Goal: Transaction & Acquisition: Register for event/course

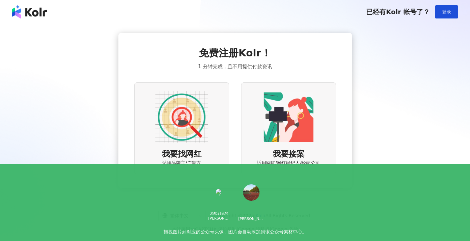
click at [309, 139] on img at bounding box center [288, 117] width 53 height 53
click at [294, 111] on img at bounding box center [288, 117] width 53 height 53
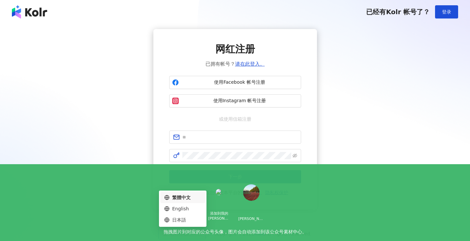
click at [190, 231] on div "繁体中文" at bounding box center [179, 233] width 34 height 11
click at [246, 219] on div "繁体中文 Copyright © 2025 iKala All Rights Reserved. 本站采用reCAPTCHA 保护机制 | Google 隐私…" at bounding box center [235, 237] width 470 height 44
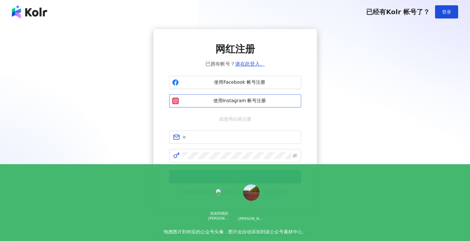
click at [255, 100] on font "使用Instagram 帐号注册" at bounding box center [239, 100] width 53 height 5
click at [228, 134] on input "text" at bounding box center [239, 137] width 115 height 7
type input "**********"
click at [239, 175] on font "下一步" at bounding box center [235, 176] width 14 height 5
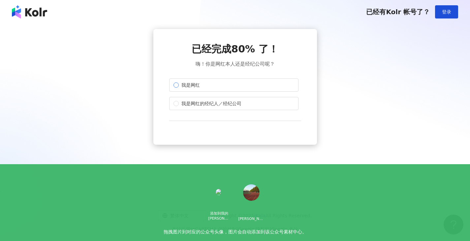
click at [217, 85] on label "我是网红" at bounding box center [233, 84] width 129 height 13
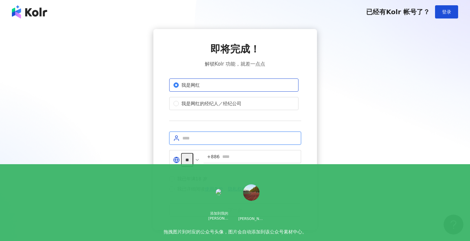
click at [204, 135] on input "text" at bounding box center [239, 138] width 115 height 7
type input "******"
click at [190, 158] on input "**" at bounding box center [187, 160] width 12 height 14
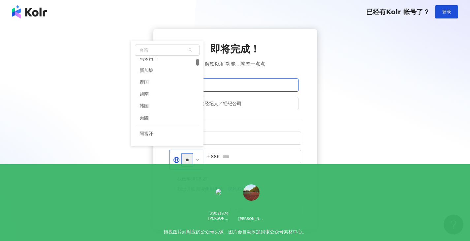
scroll to position [52, 0]
click at [167, 117] on div "美國" at bounding box center [167, 118] width 63 height 12
type input "**"
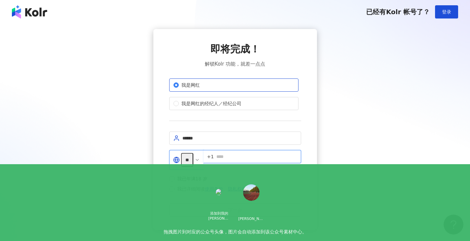
click at [242, 158] on input "text" at bounding box center [256, 156] width 80 height 7
type input "**********"
click at [196, 209] on button "下一步" at bounding box center [235, 209] width 132 height 13
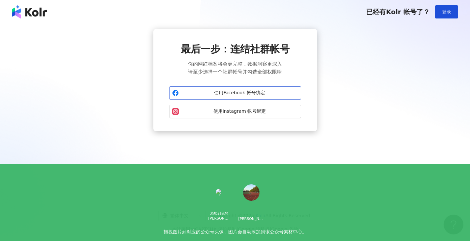
click at [262, 95] on font "使用Facebook 帐号绑定" at bounding box center [239, 92] width 51 height 5
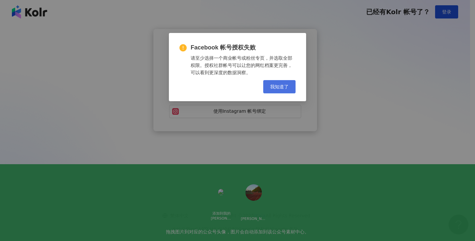
click at [275, 84] on font "我知道了" at bounding box center [279, 86] width 18 height 5
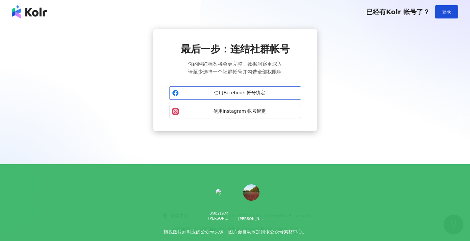
click at [253, 91] on font "使用Facebook 帐号绑定" at bounding box center [239, 92] width 51 height 5
click at [240, 89] on button "使用Facebook 帐号绑定" at bounding box center [235, 92] width 132 height 13
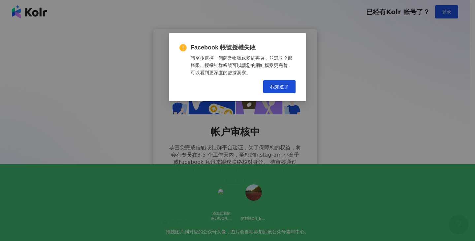
drag, startPoint x: 171, startPoint y: 149, endPoint x: 189, endPoint y: 144, distance: 18.4
click at [189, 144] on body "已经有Kolr 帐号了？ 登录 帐户审核中 恭喜您完成信箱或社群平台验证，为了保障您的权益，将会有专员在3-5 个工作天内，至您的Instagram 小盒子或…" at bounding box center [235, 120] width 470 height 241
click at [276, 89] on font "我知道了" at bounding box center [279, 86] width 18 height 5
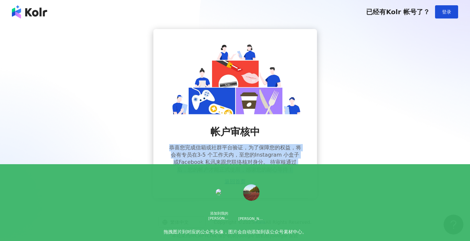
drag, startPoint x: 169, startPoint y: 149, endPoint x: 303, endPoint y: 171, distance: 135.7
click at [303, 171] on div "帐户审核中 恭喜您完成信箱或社群平台验证，为了保障您的权益，将会有专员在3-5 个工作天内，至您的Instagram 小盒子或Facebook 私讯来跟您联络…" at bounding box center [235, 113] width 164 height 169
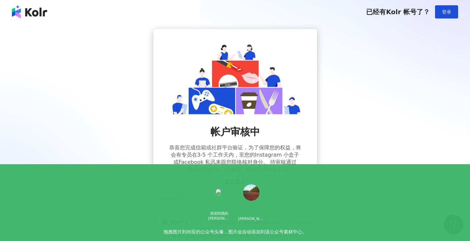
click at [413, 34] on div "帐户审核中 恭喜您完成信箱或社群平台验证，为了保障您的权益，将会有专员在3-5 个工作天内，至您的Instagram 小盒子或Facebook 私讯来跟您联络…" at bounding box center [235, 113] width 454 height 169
